Goal: Book appointment/travel/reservation

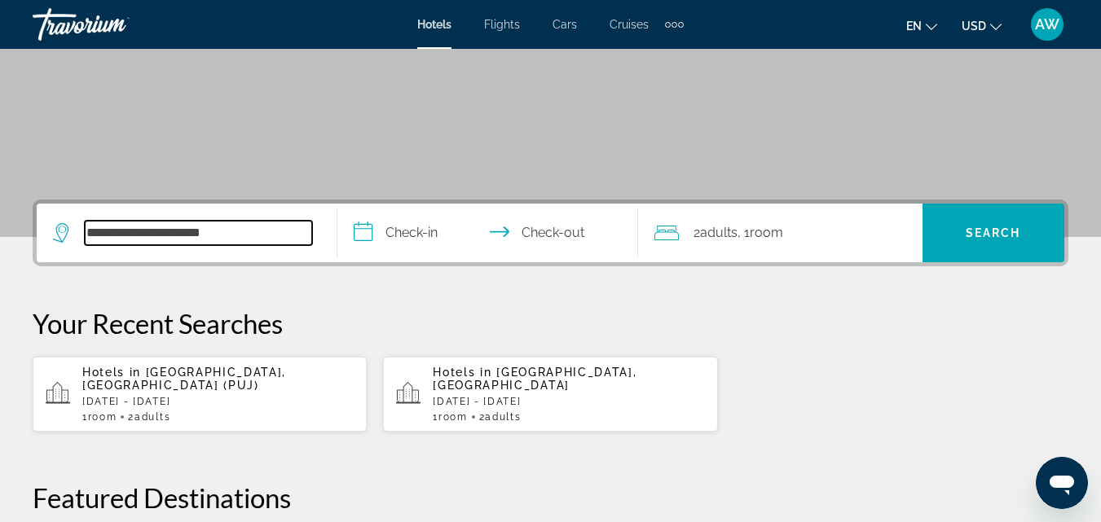
scroll to position [178, 0]
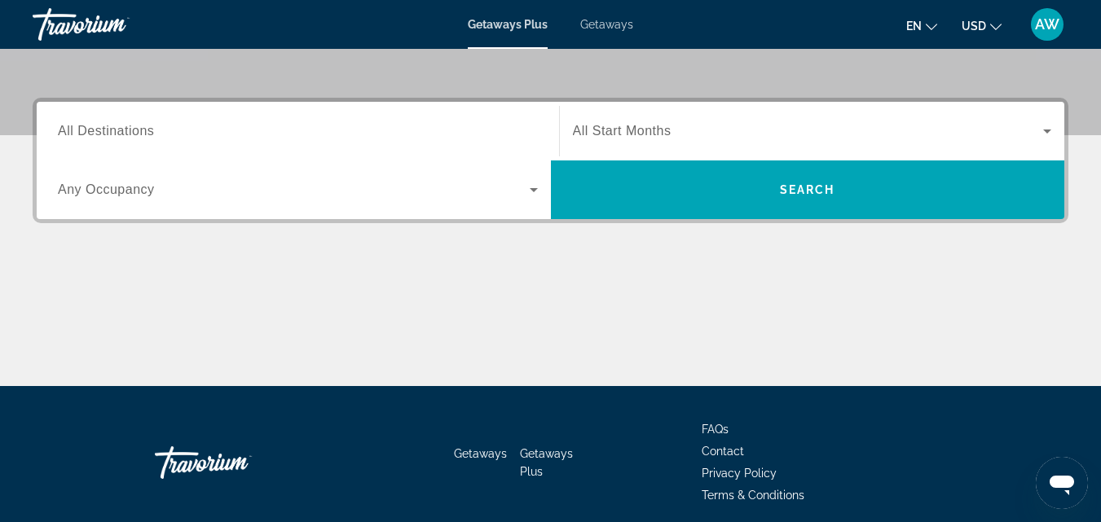
scroll to position [352, 0]
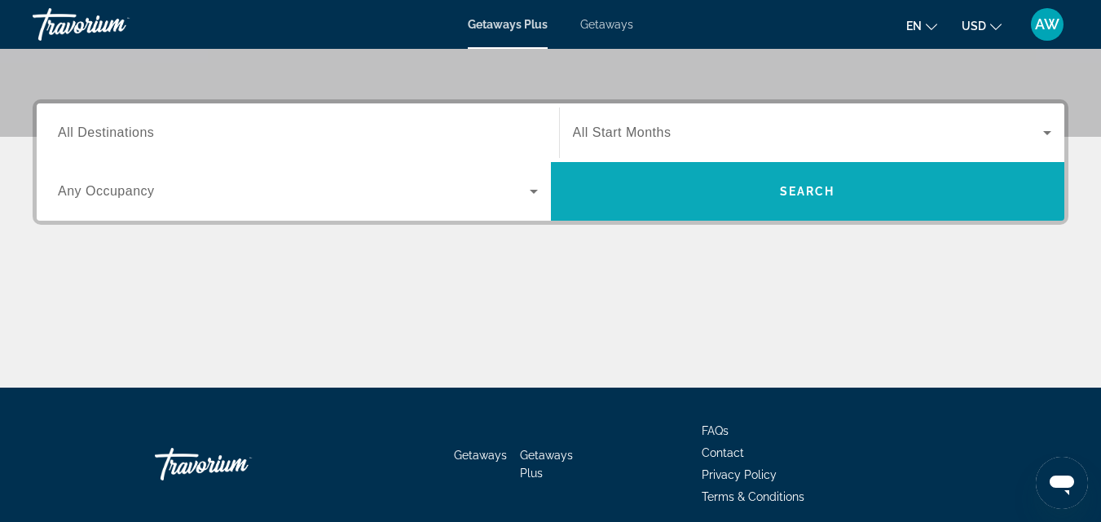
click at [801, 196] on span "Search" at bounding box center [807, 191] width 55 height 13
